Goal: Navigation & Orientation: Find specific page/section

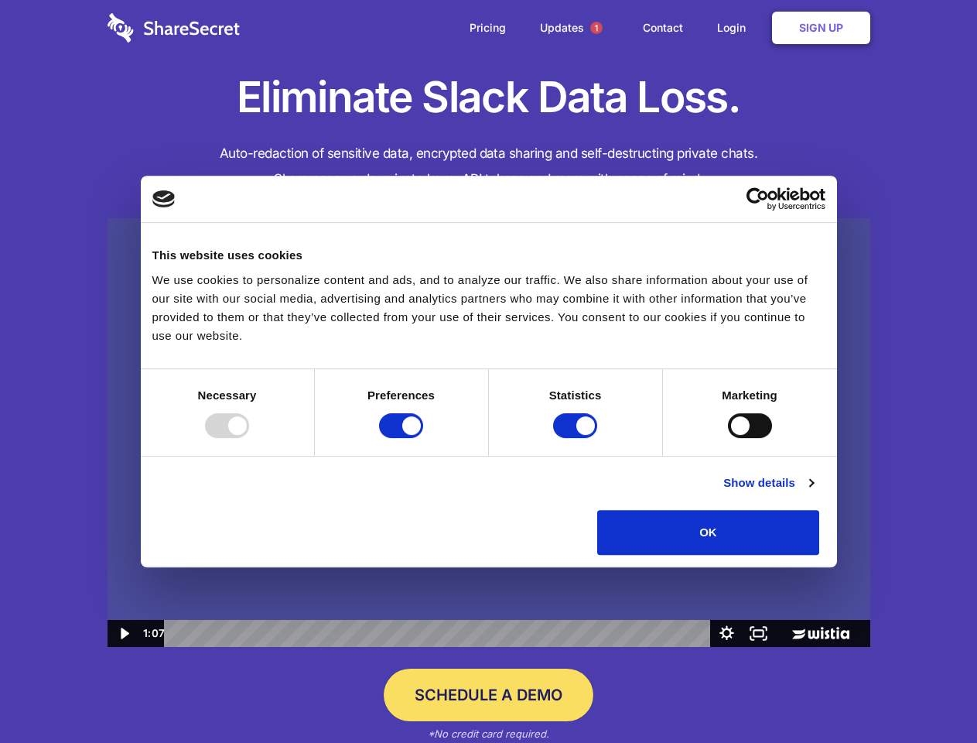
click at [488, 371] on img at bounding box center [489, 433] width 763 height 430
click at [249, 438] on div at bounding box center [227, 425] width 44 height 25
click at [423, 438] on input "Preferences" at bounding box center [401, 425] width 44 height 25
checkbox input "false"
click at [577, 438] on input "Statistics" at bounding box center [575, 425] width 44 height 25
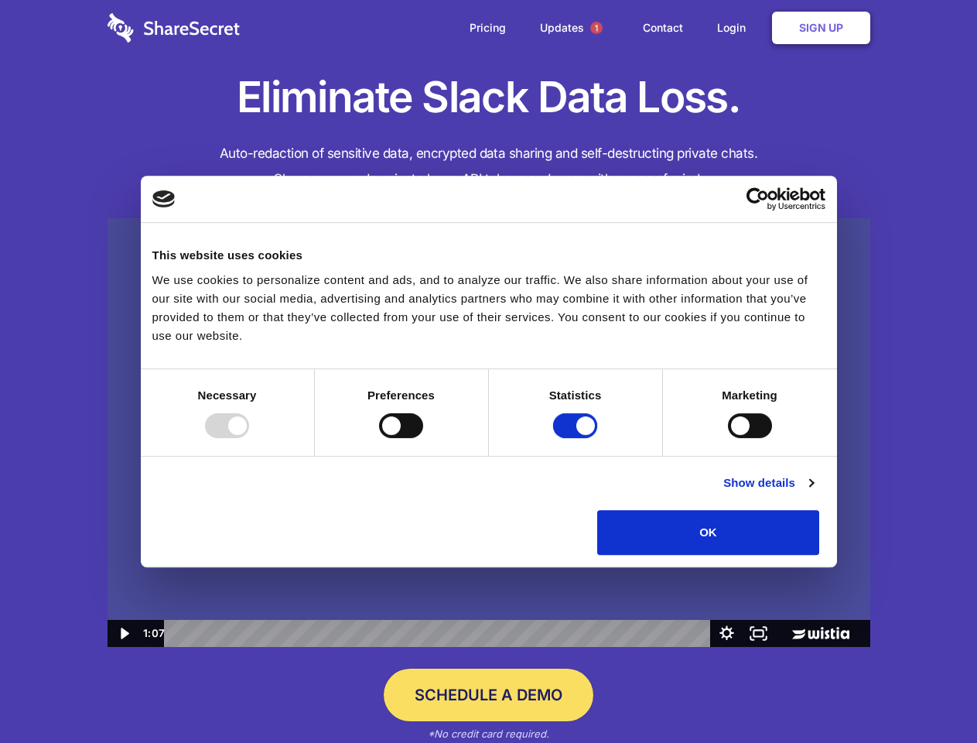
checkbox input "false"
click at [728, 438] on input "Marketing" at bounding box center [750, 425] width 44 height 25
checkbox input "true"
click at [813, 492] on link "Show details" at bounding box center [769, 483] width 90 height 19
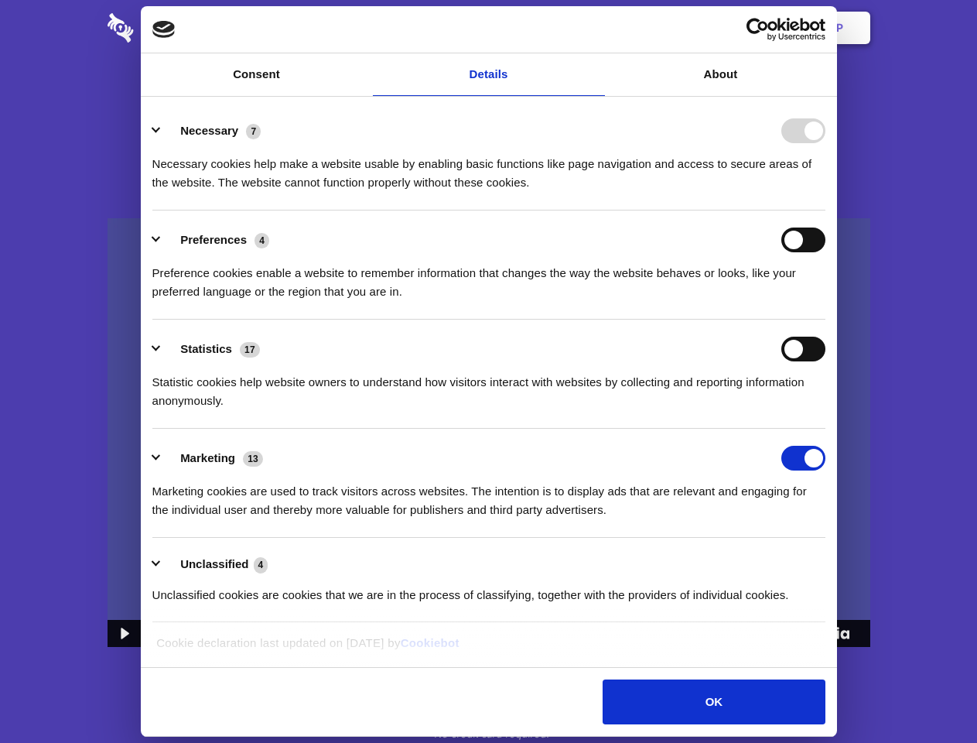
click at [826, 192] on div "Necessary cookies help make a website usable by enabling basic functions like p…" at bounding box center [488, 167] width 673 height 49
click at [596, 28] on span "1" at bounding box center [597, 28] width 12 height 12
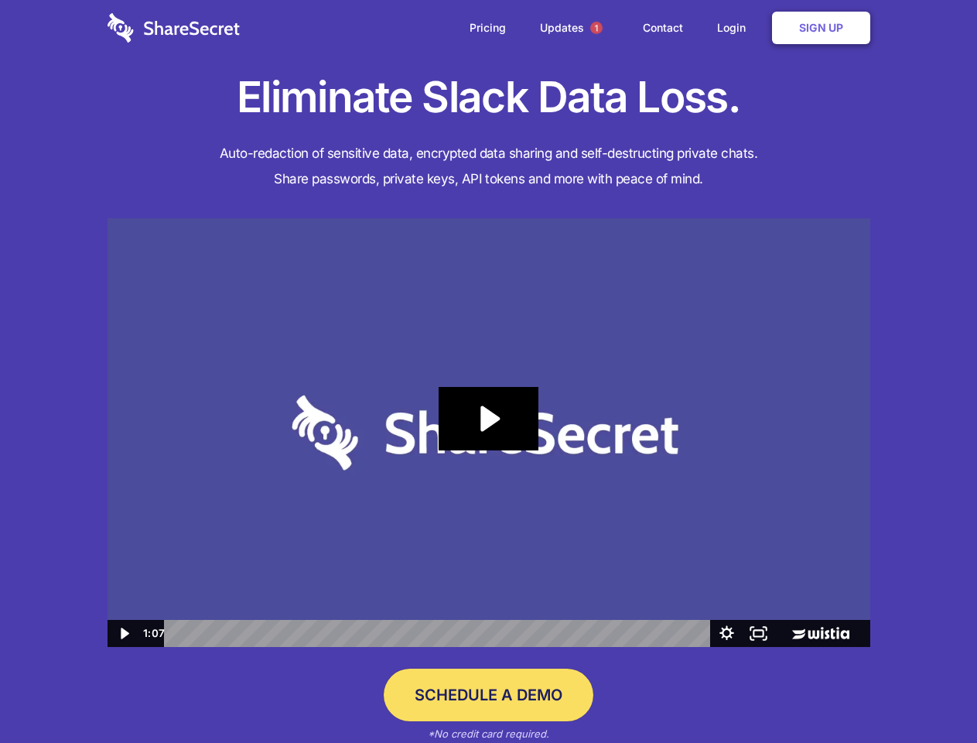
click at [489, 433] on icon "Play Video: Sharesecret Slack Extension" at bounding box center [488, 418] width 99 height 63
